Goal: Task Accomplishment & Management: Manage account settings

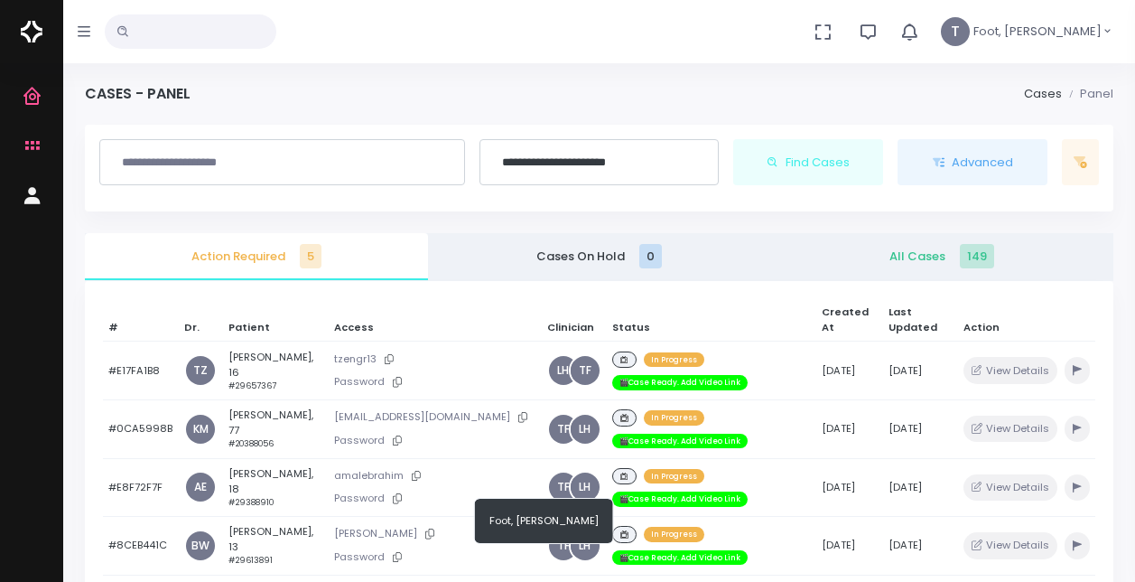
scroll to position [271, 0]
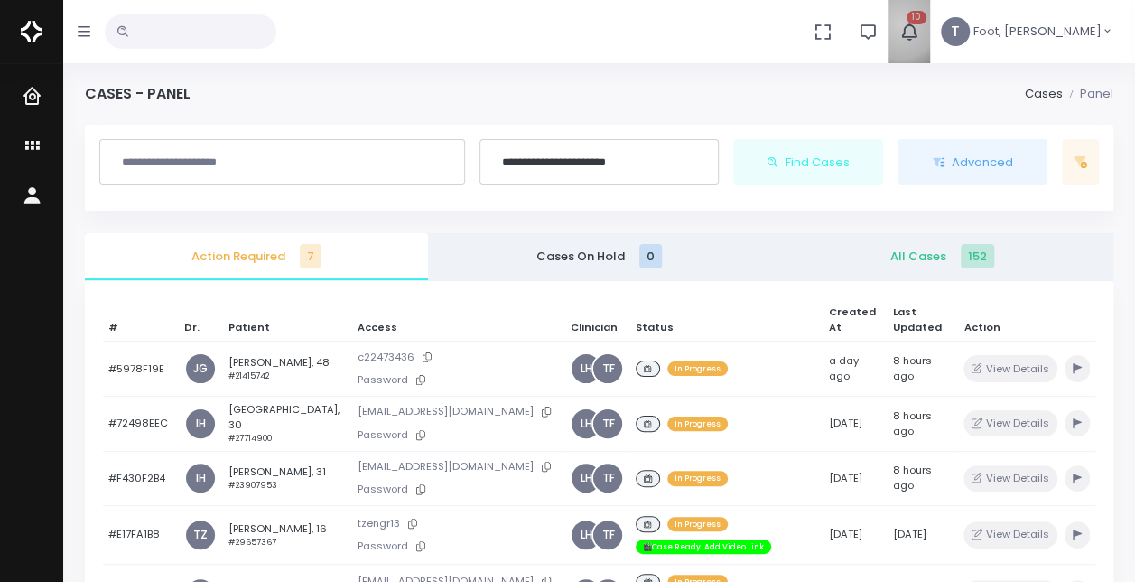
click at [920, 23] on icon "button" at bounding box center [910, 32] width 20 height 20
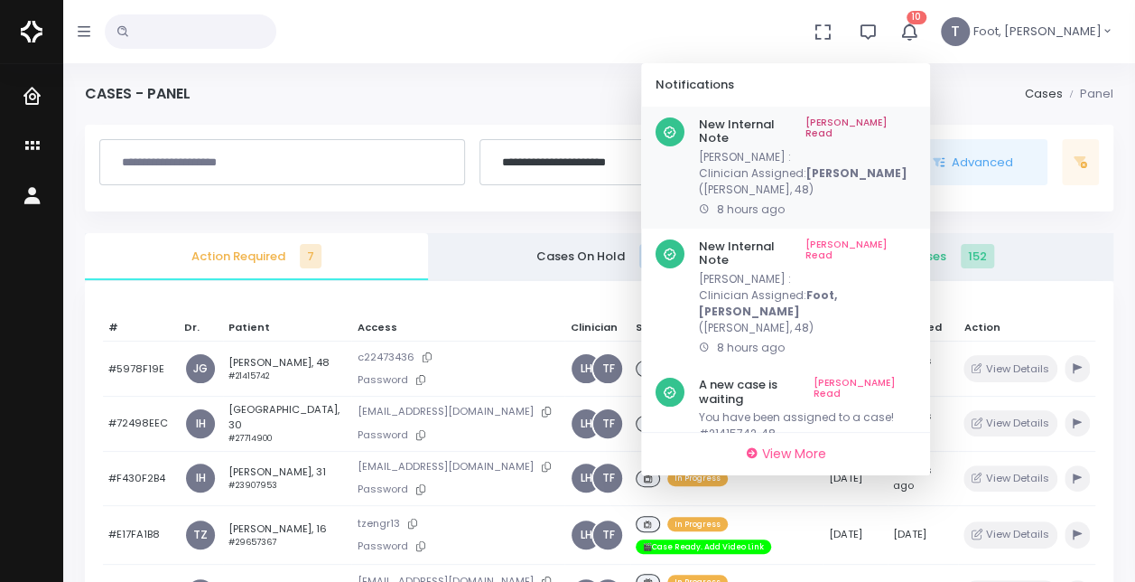
click at [916, 119] on link "[PERSON_NAME] Read" at bounding box center [861, 131] width 110 height 28
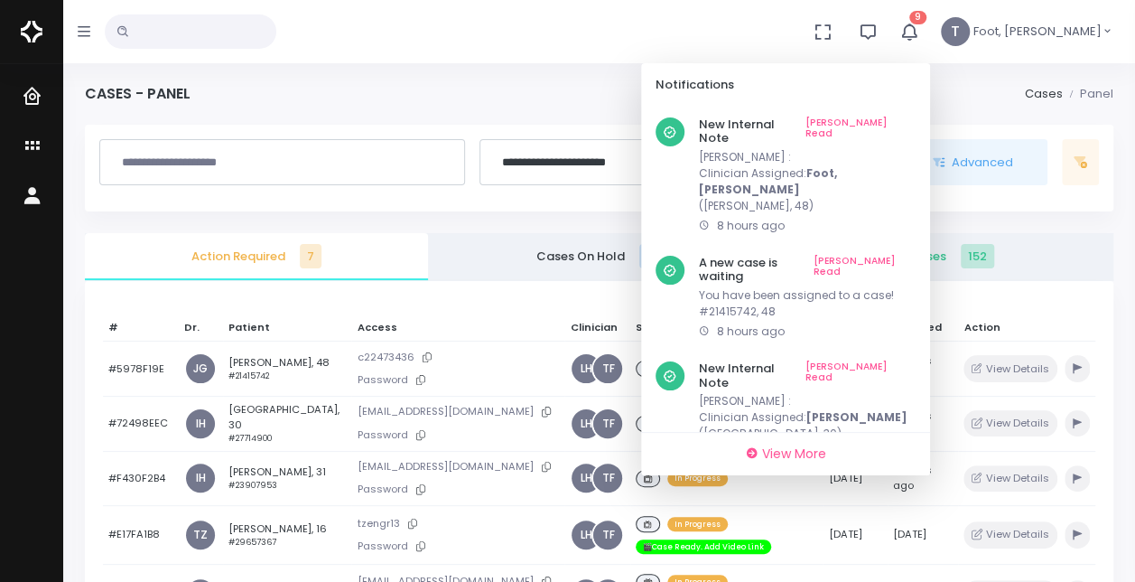
click at [930, 105] on div "Notifications" at bounding box center [785, 84] width 289 height 43
click at [916, 119] on link "[PERSON_NAME] Read" at bounding box center [861, 131] width 110 height 28
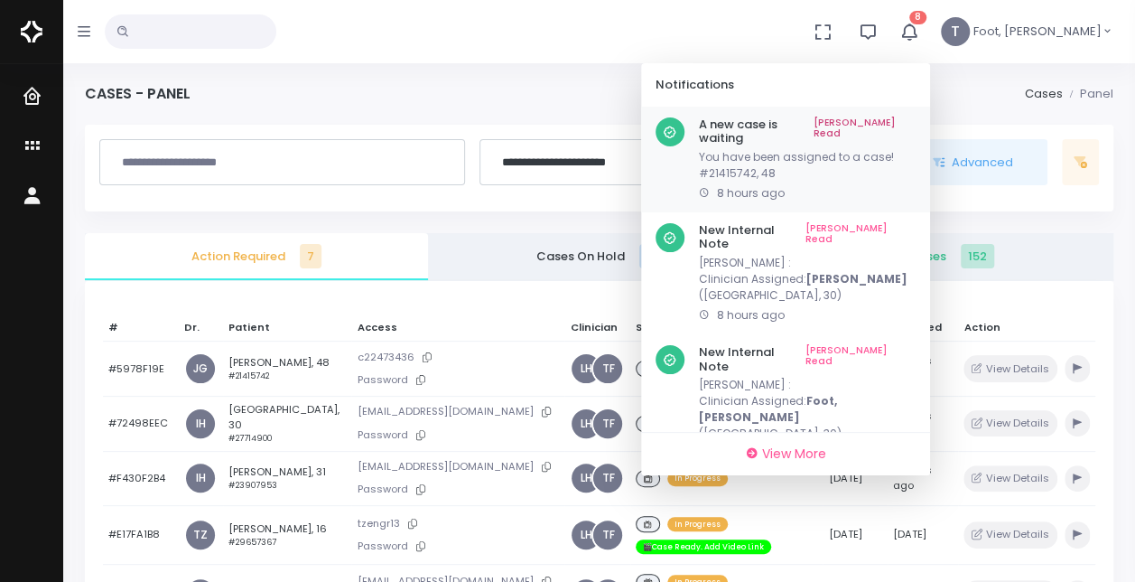
click at [916, 120] on link "[PERSON_NAME] Read" at bounding box center [865, 131] width 102 height 28
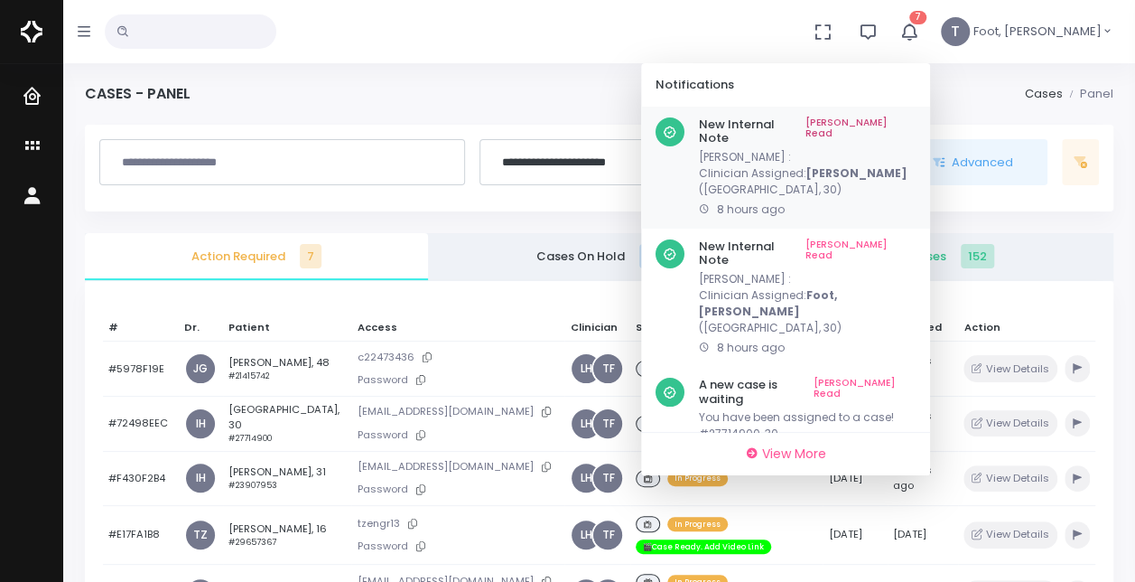
click at [916, 117] on link "[PERSON_NAME] Read" at bounding box center [861, 131] width 110 height 28
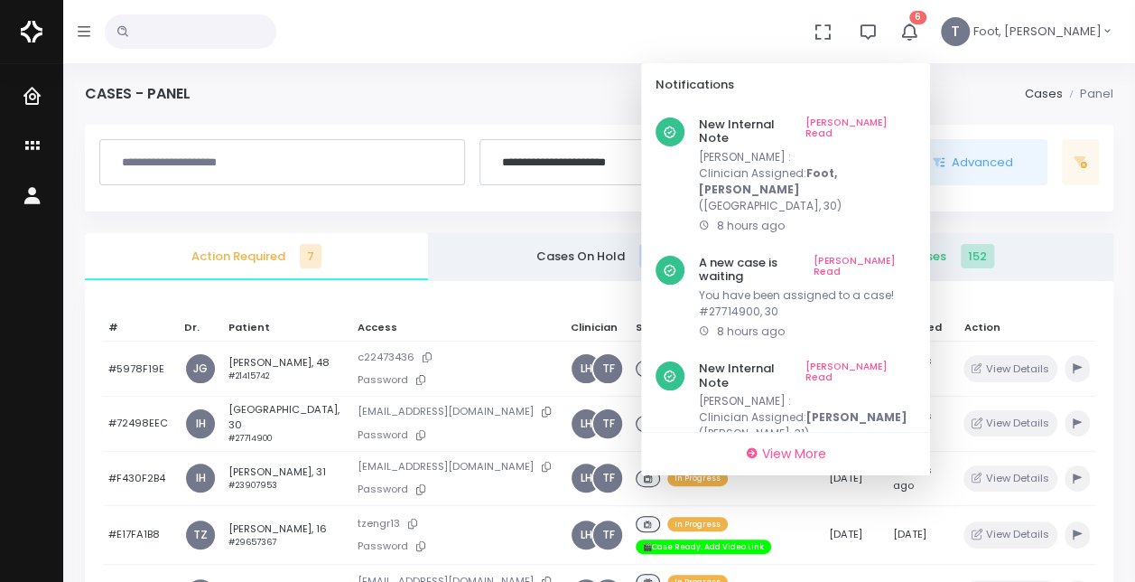
click at [916, 120] on link "[PERSON_NAME] Read" at bounding box center [861, 131] width 110 height 28
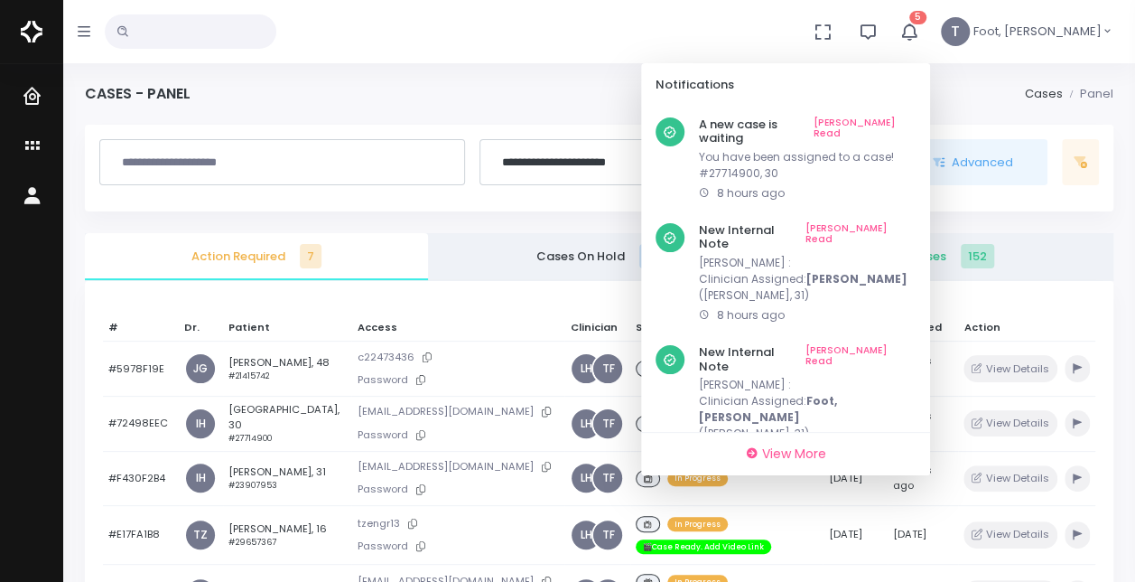
click at [916, 120] on link "[PERSON_NAME] Read" at bounding box center [865, 131] width 102 height 28
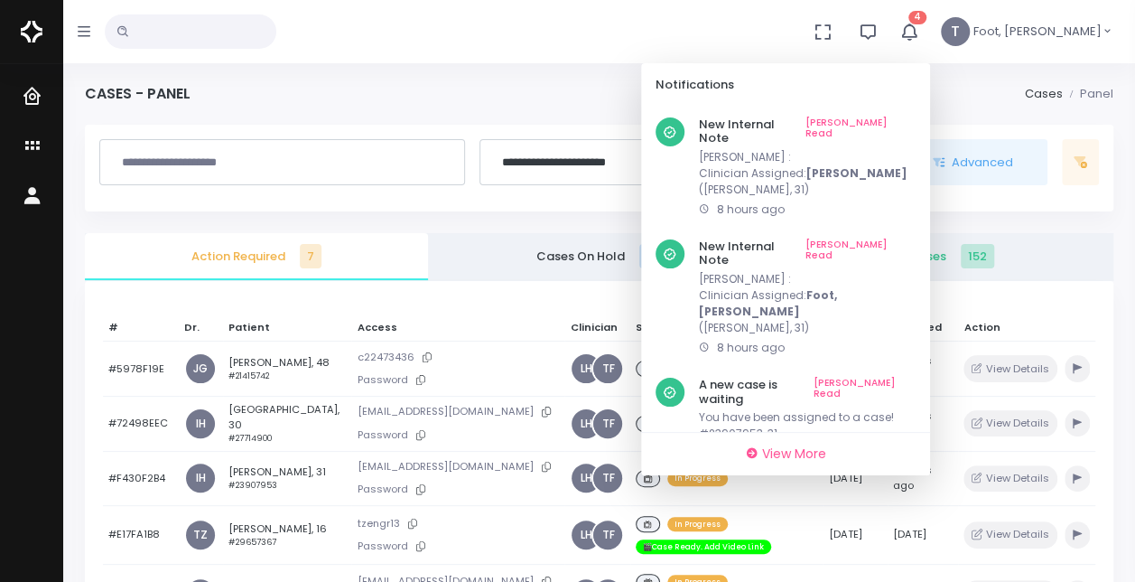
click at [916, 120] on link "[PERSON_NAME] Read" at bounding box center [861, 131] width 110 height 28
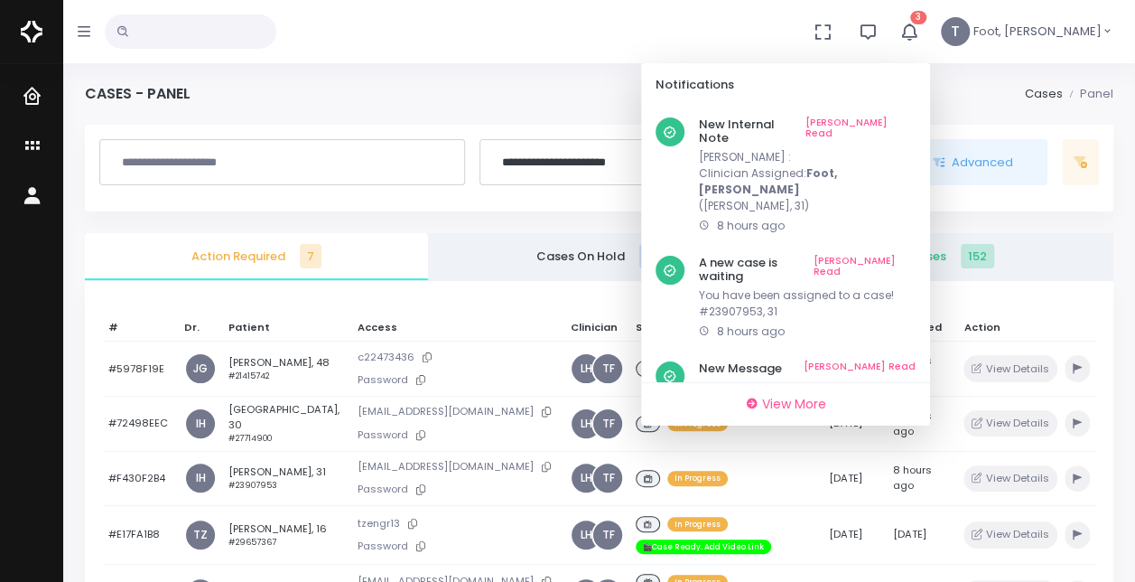
click at [916, 120] on link "[PERSON_NAME] Read" at bounding box center [861, 131] width 110 height 28
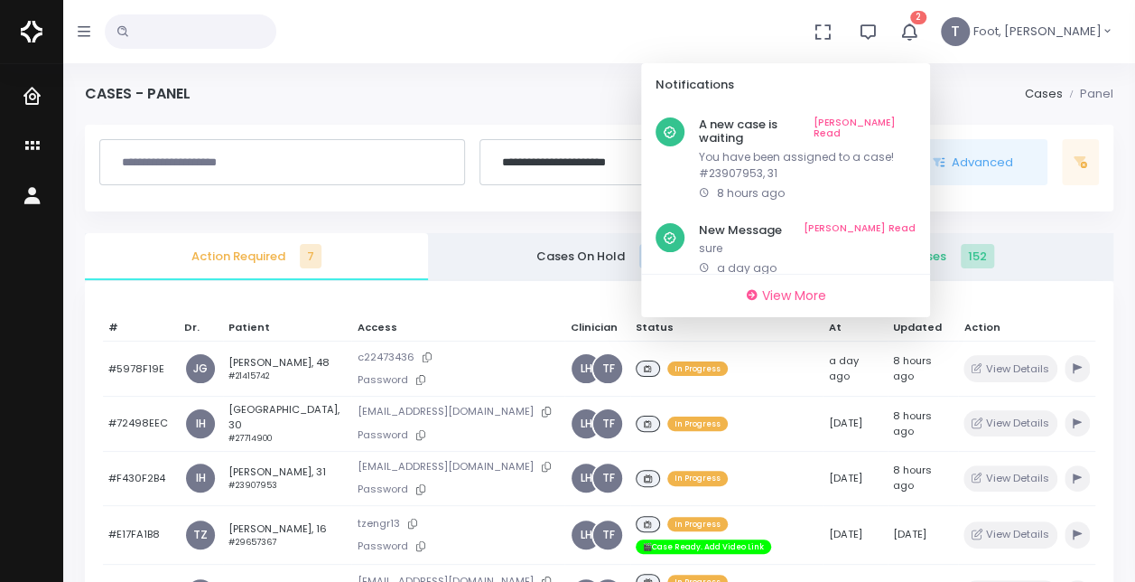
click at [916, 120] on link "[PERSON_NAME] Read" at bounding box center [865, 131] width 102 height 28
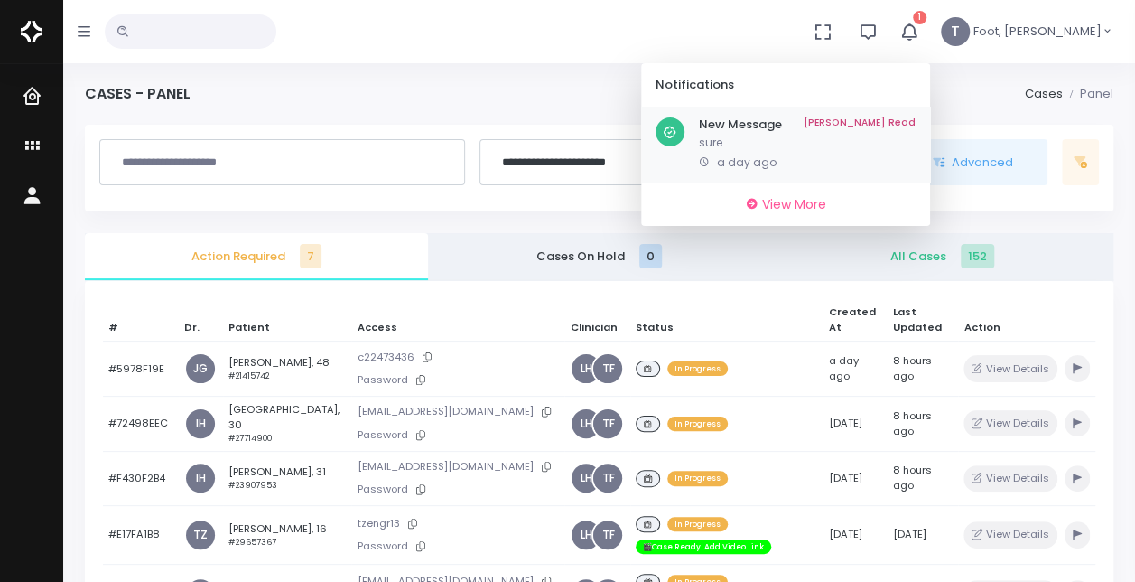
click at [816, 140] on p "sure" at bounding box center [807, 143] width 217 height 16
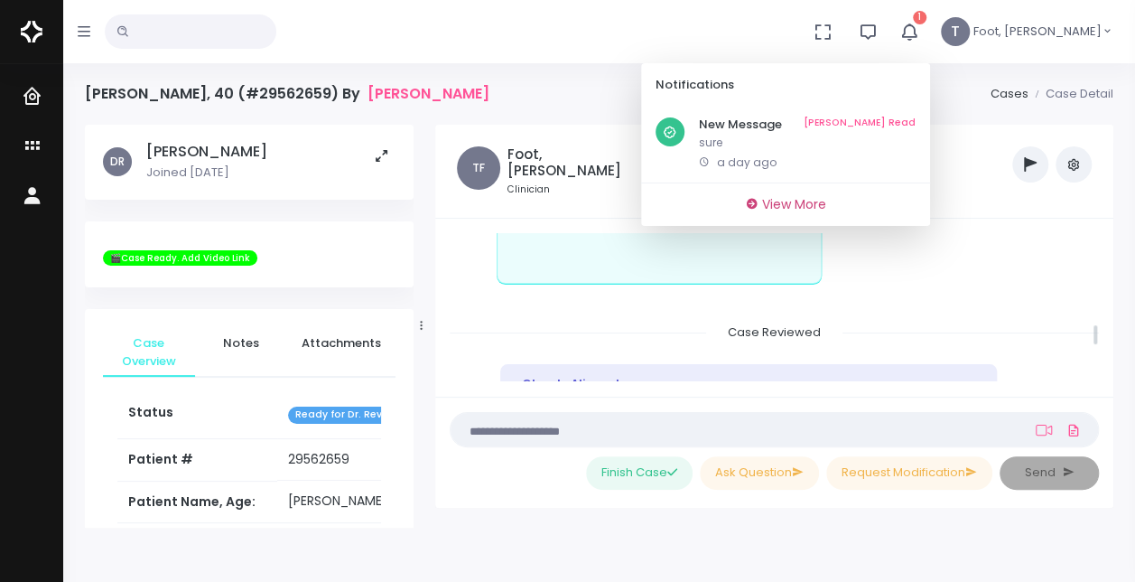
scroll to position [968, 0]
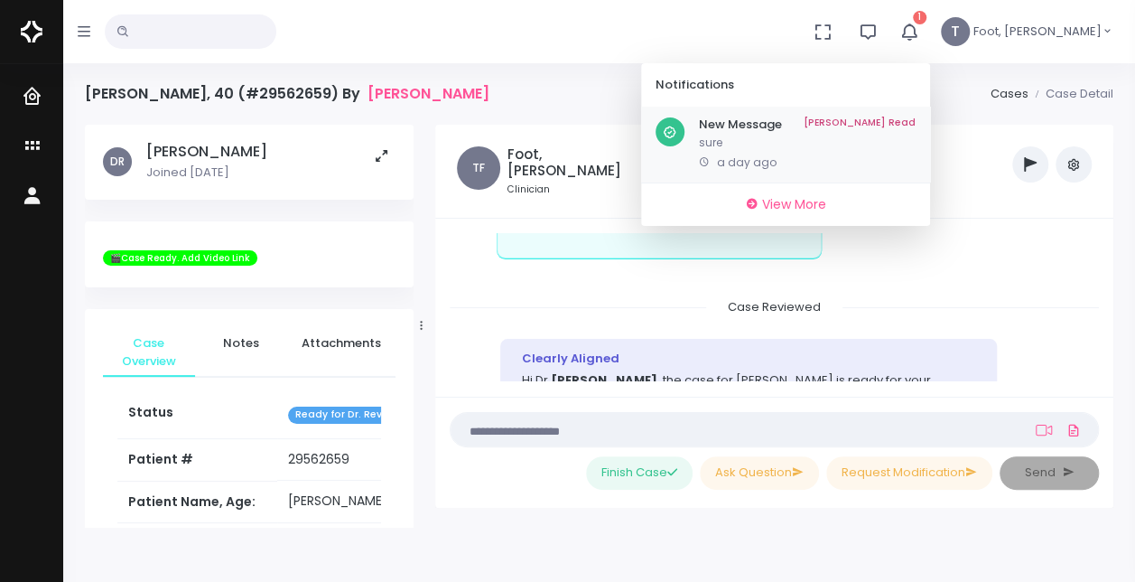
click at [916, 126] on link "[PERSON_NAME] Read" at bounding box center [860, 124] width 112 height 14
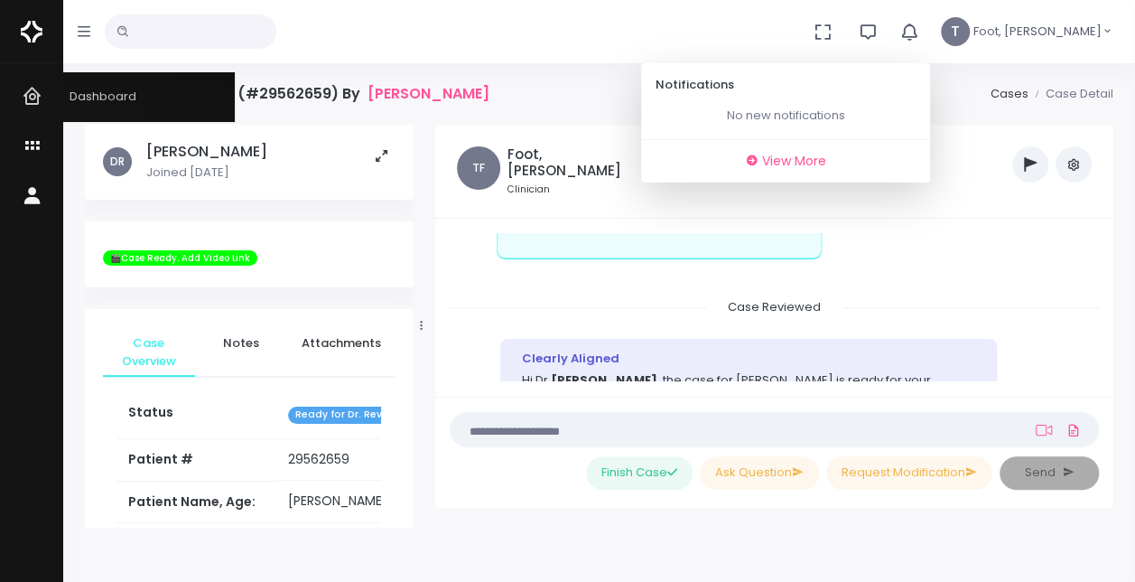
click at [29, 93] on icon "scrollable content" at bounding box center [34, 97] width 25 height 23
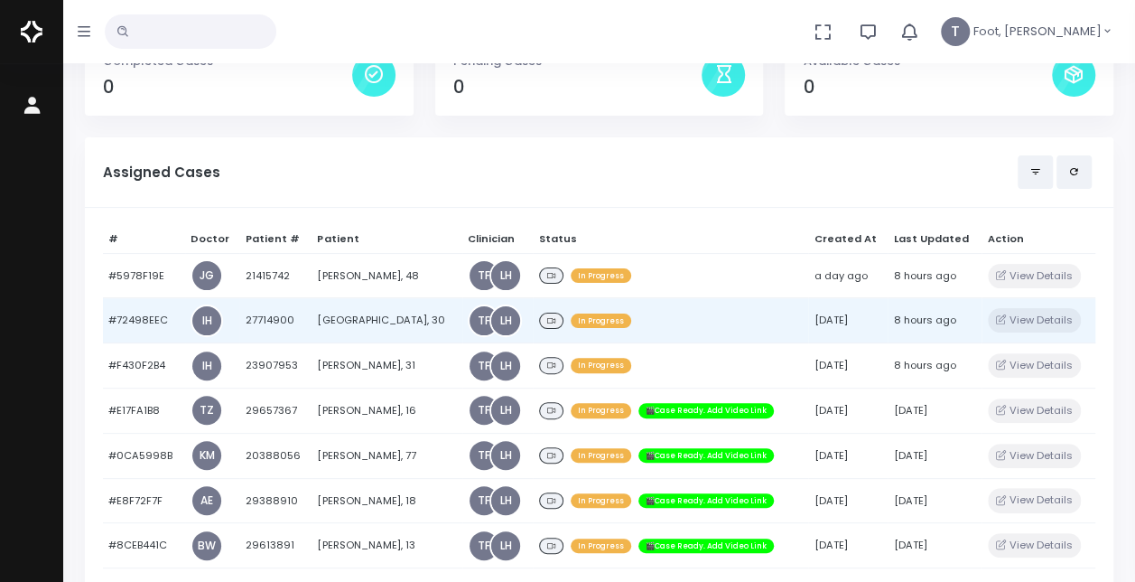
scroll to position [181, 0]
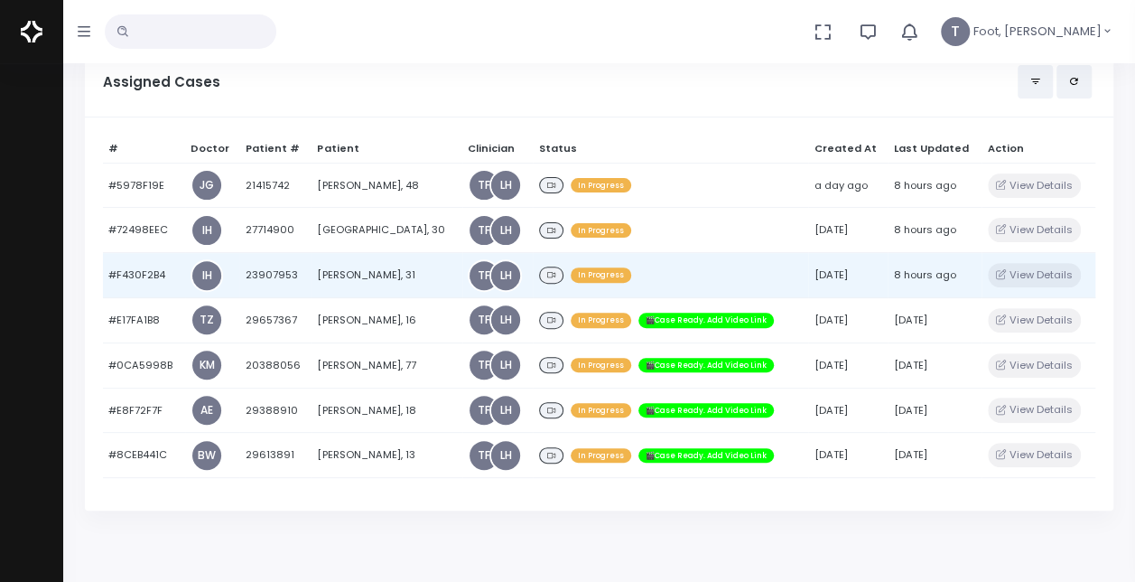
click at [350, 280] on td "[PERSON_NAME], 31" at bounding box center [387, 275] width 151 height 45
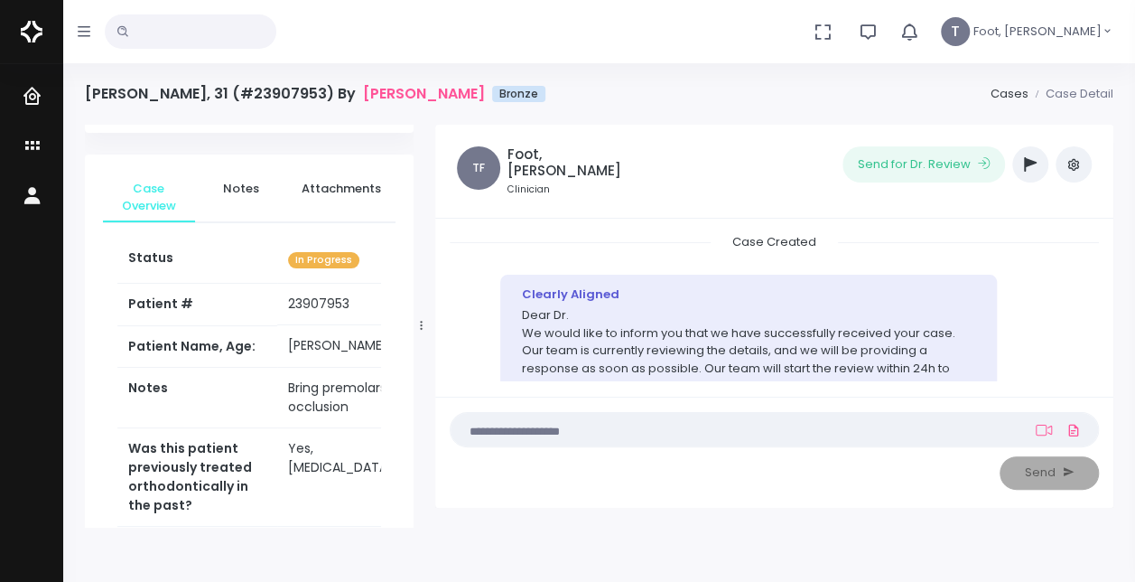
scroll to position [90, 0]
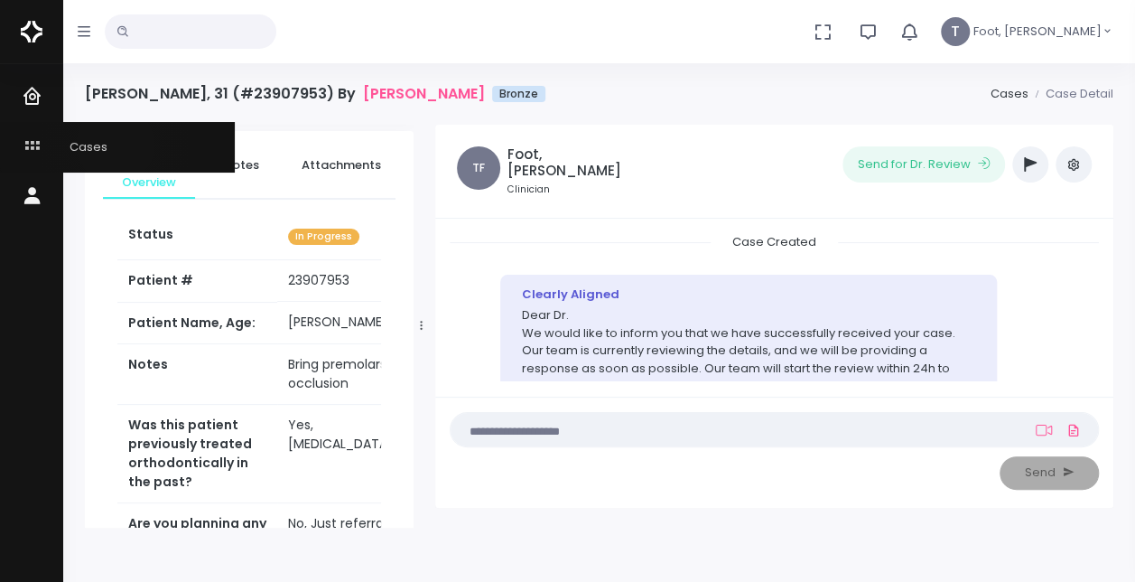
click at [116, 145] on link "Cases" at bounding box center [117, 147] width 235 height 50
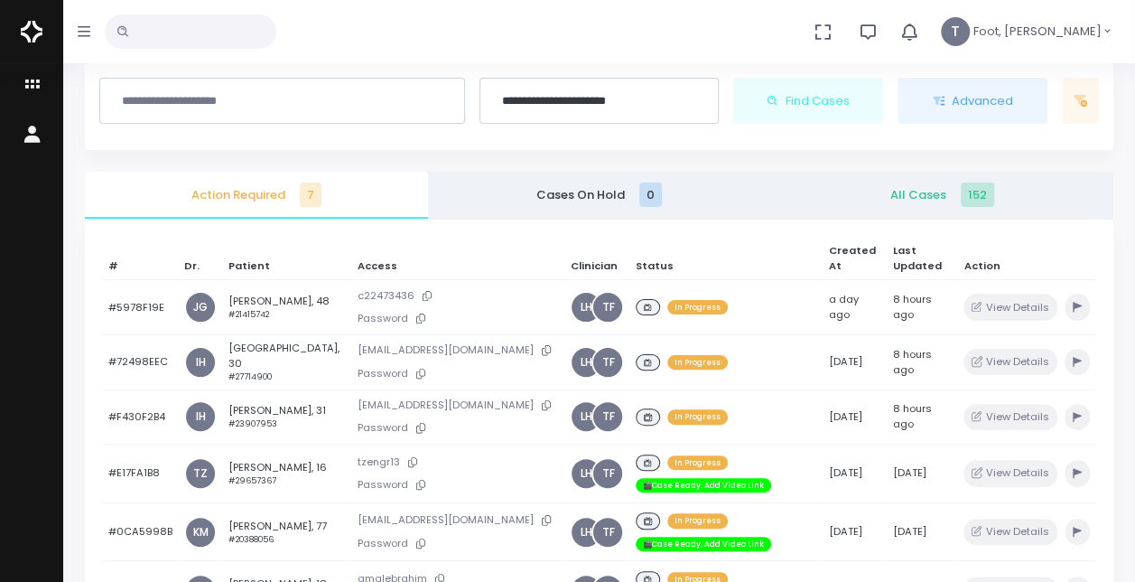
scroll to position [90, 0]
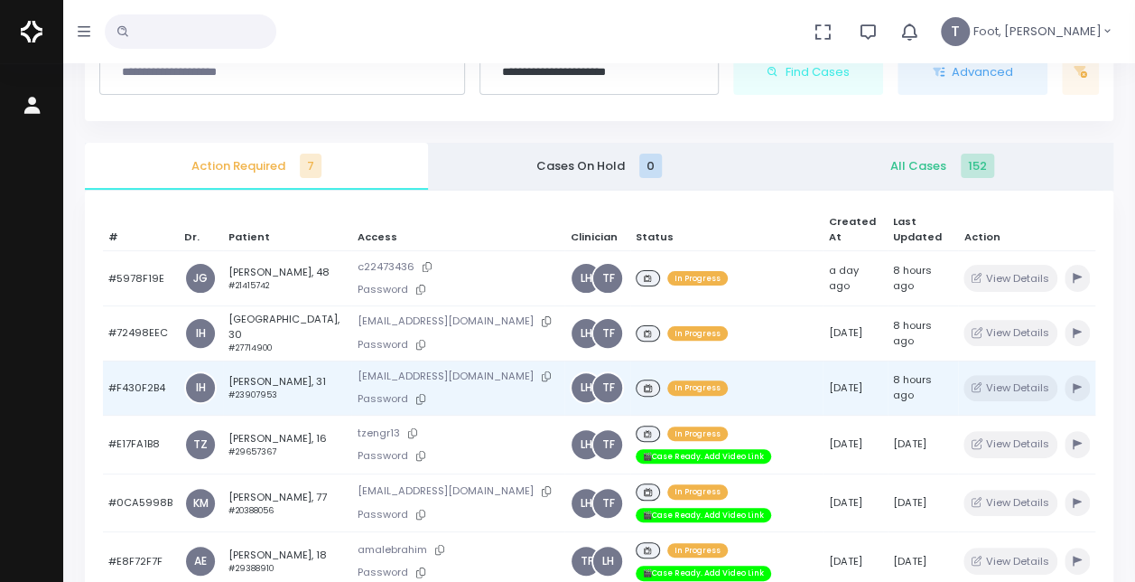
click at [270, 389] on small "#23907953" at bounding box center [253, 394] width 49 height 11
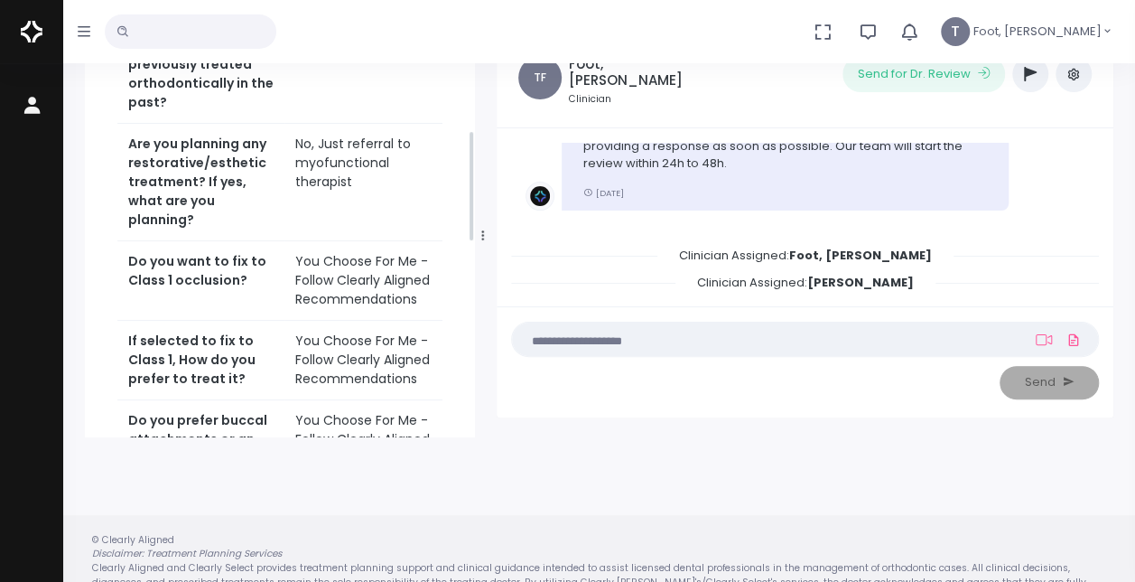
scroll to position [343, 0]
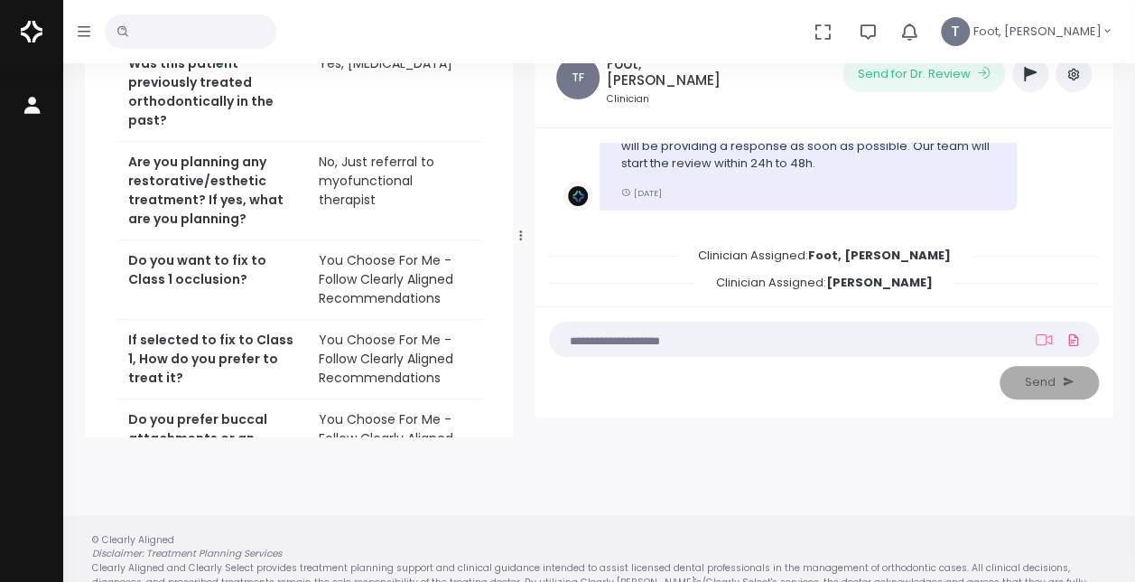
drag, startPoint x: 423, startPoint y: 229, endPoint x: 522, endPoint y: 238, distance: 99.7
click at [522, 238] on icon at bounding box center [520, 235] width 3 height 12
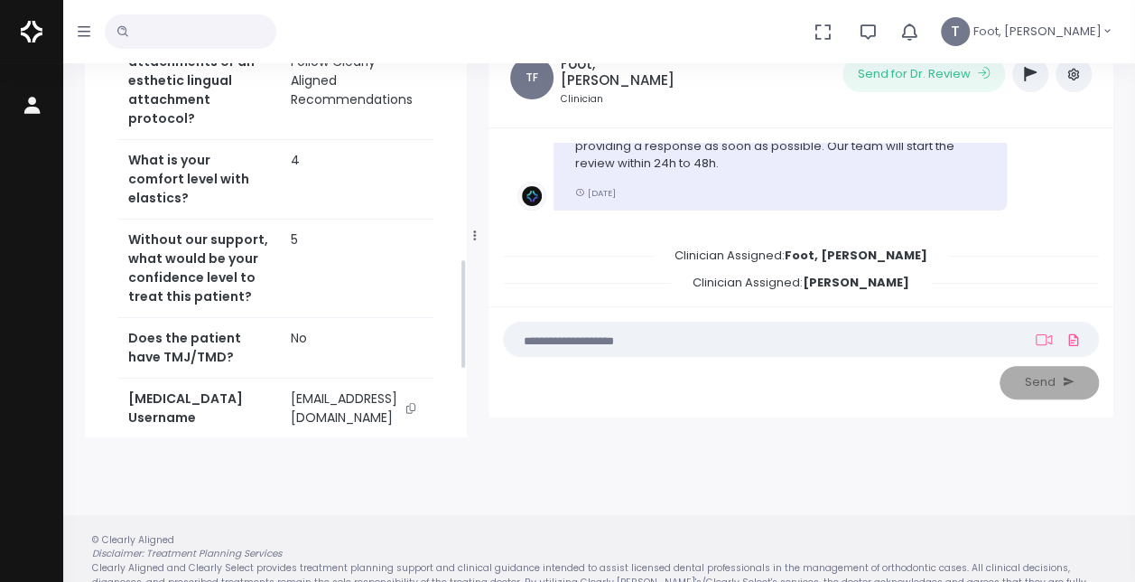
scroll to position [813, 0]
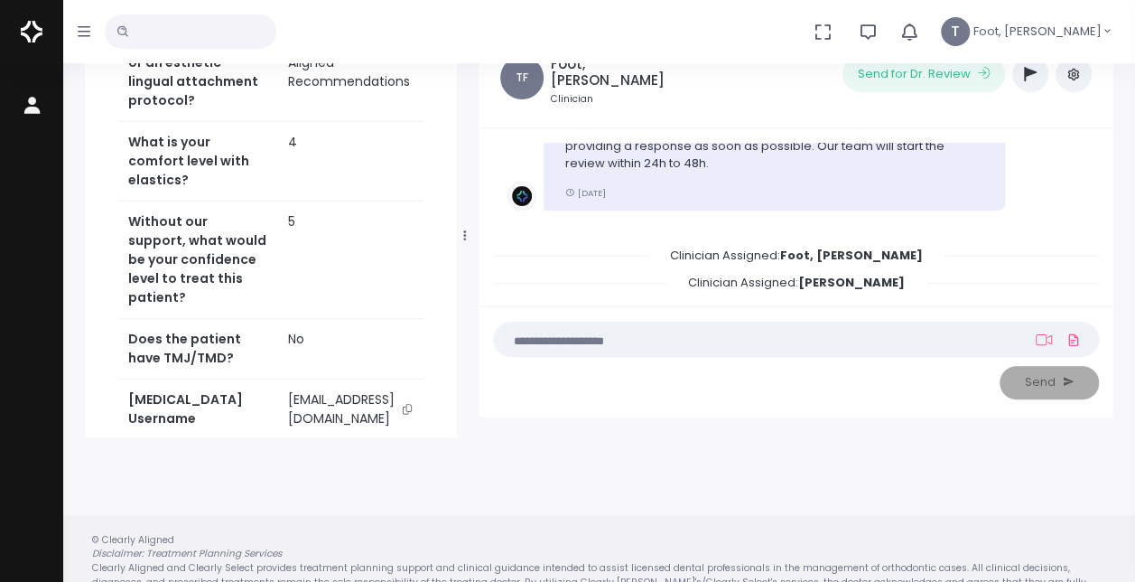
drag, startPoint x: 520, startPoint y: 234, endPoint x: 462, endPoint y: 240, distance: 59.1
click at [463, 240] on icon at bounding box center [464, 235] width 3 height 12
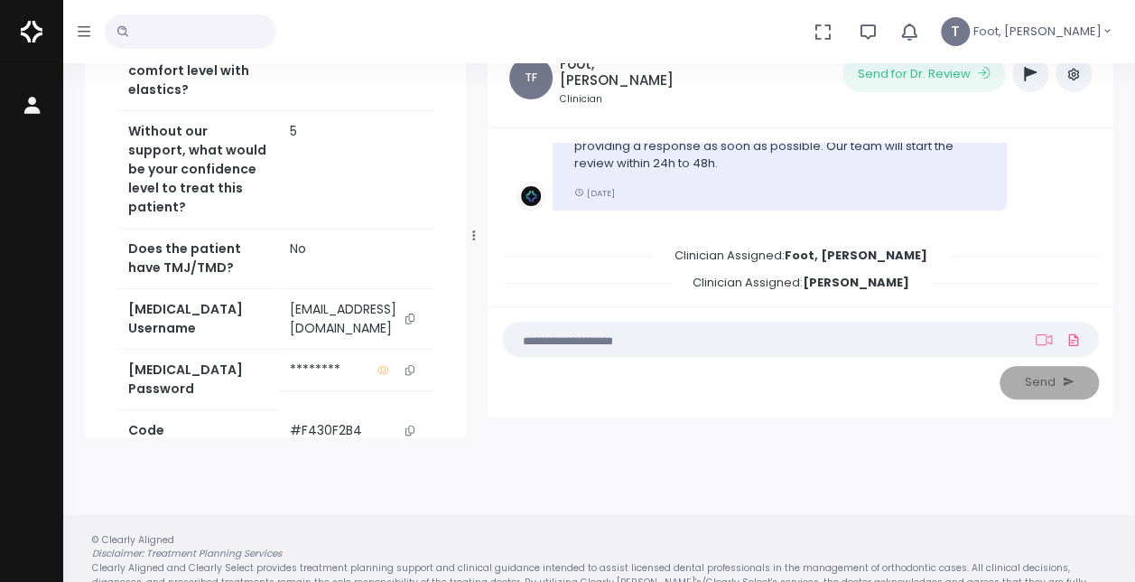
scroll to position [885, 0]
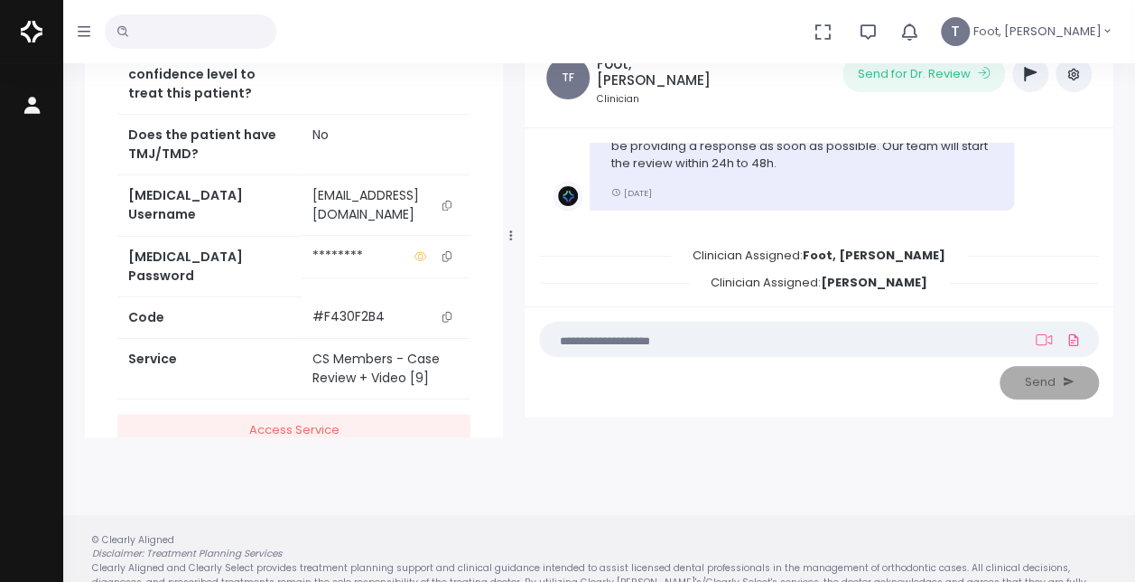
drag, startPoint x: 459, startPoint y: 236, endPoint x: 506, endPoint y: 228, distance: 47.7
click at [507, 228] on div at bounding box center [511, 235] width 9 height 395
click at [444, 210] on icon "scrollable content" at bounding box center [447, 206] width 9 height 10
click at [449, 210] on icon "scrollable content" at bounding box center [447, 206] width 9 height 10
